Goal: Transaction & Acquisition: Subscribe to service/newsletter

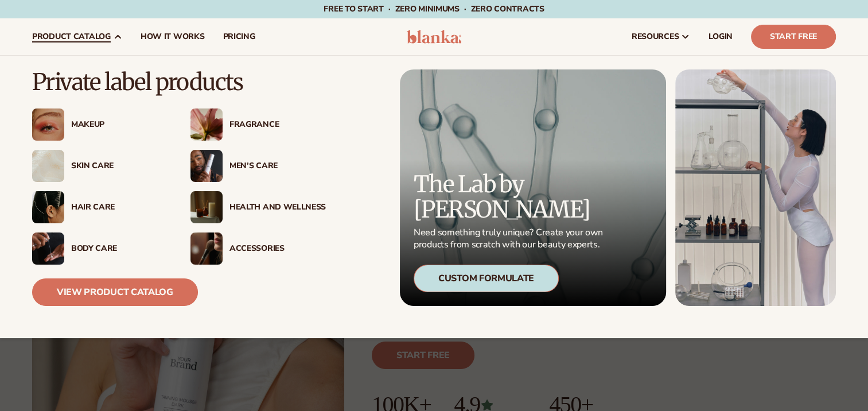
click at [88, 123] on div "Makeup" at bounding box center [119, 125] width 96 height 10
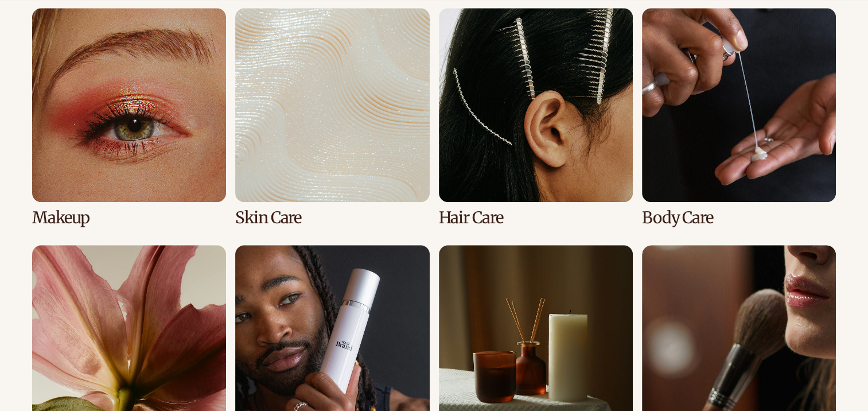
scroll to position [861, 0]
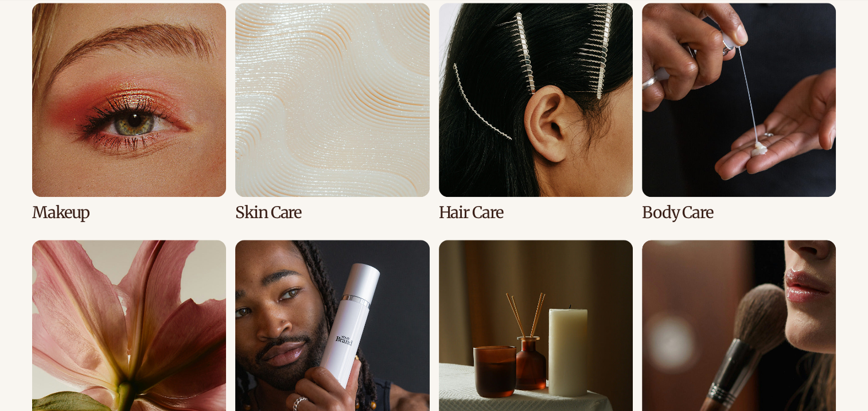
click at [139, 144] on link "1 / 8" at bounding box center [129, 112] width 194 height 219
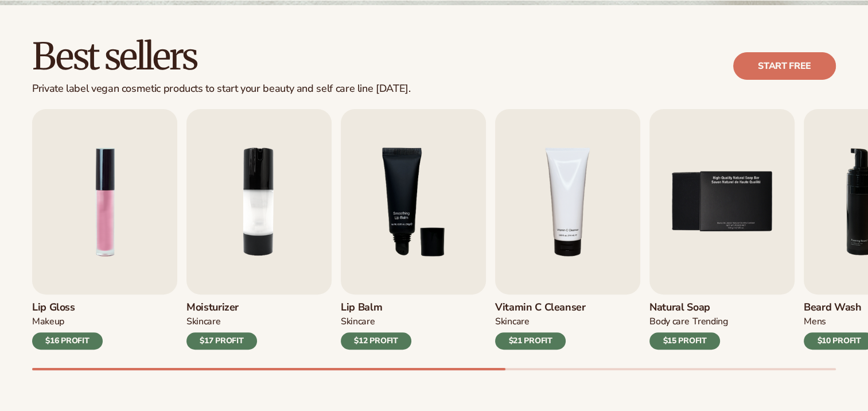
scroll to position [380, 0]
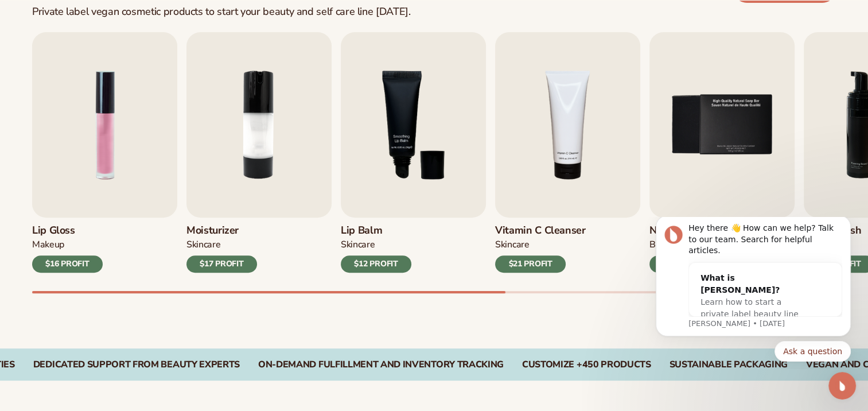
scroll to position [0, 0]
